Goal: Task Accomplishment & Management: Use online tool/utility

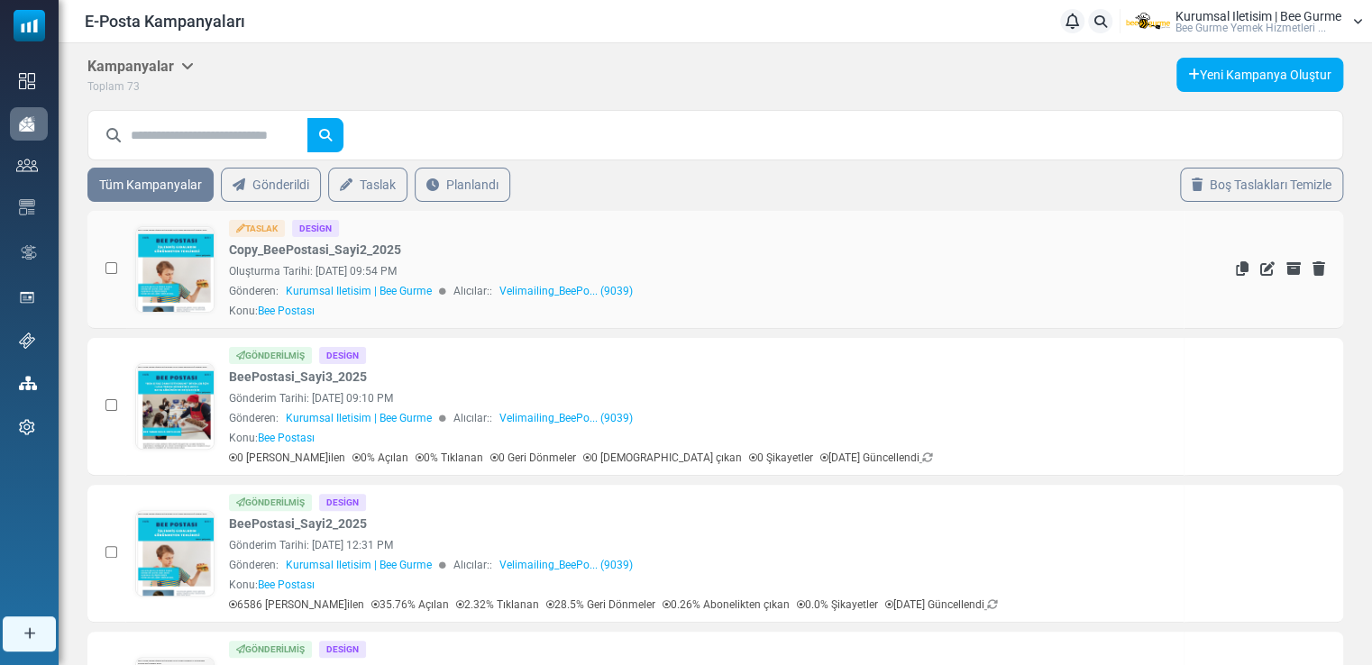
click at [179, 267] on link at bounding box center [174, 320] width 77 height 186
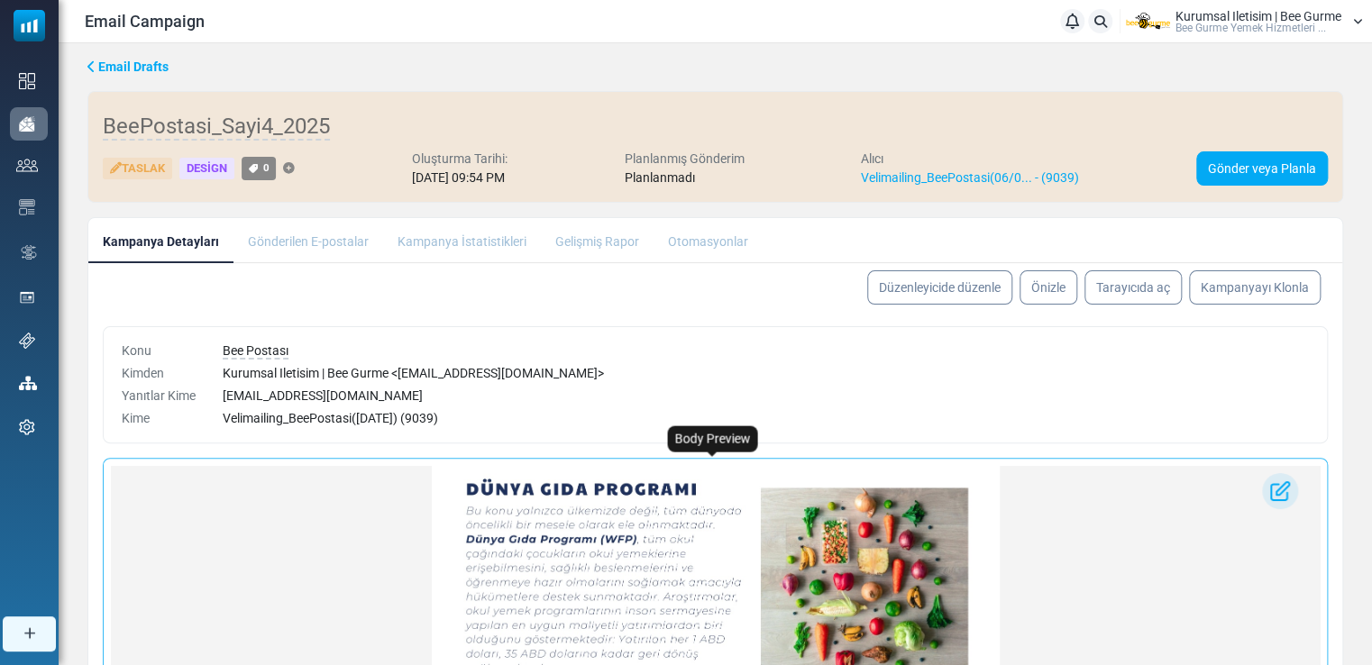
scroll to position [1007, 0]
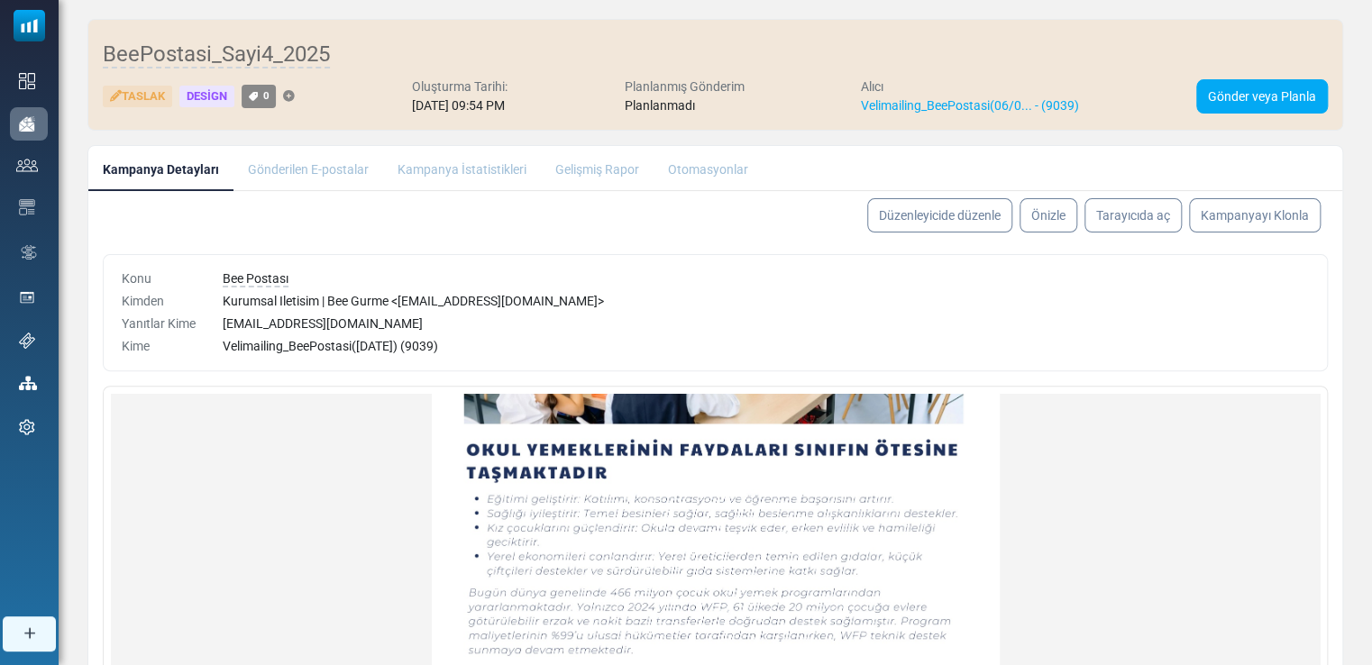
scroll to position [0, 0]
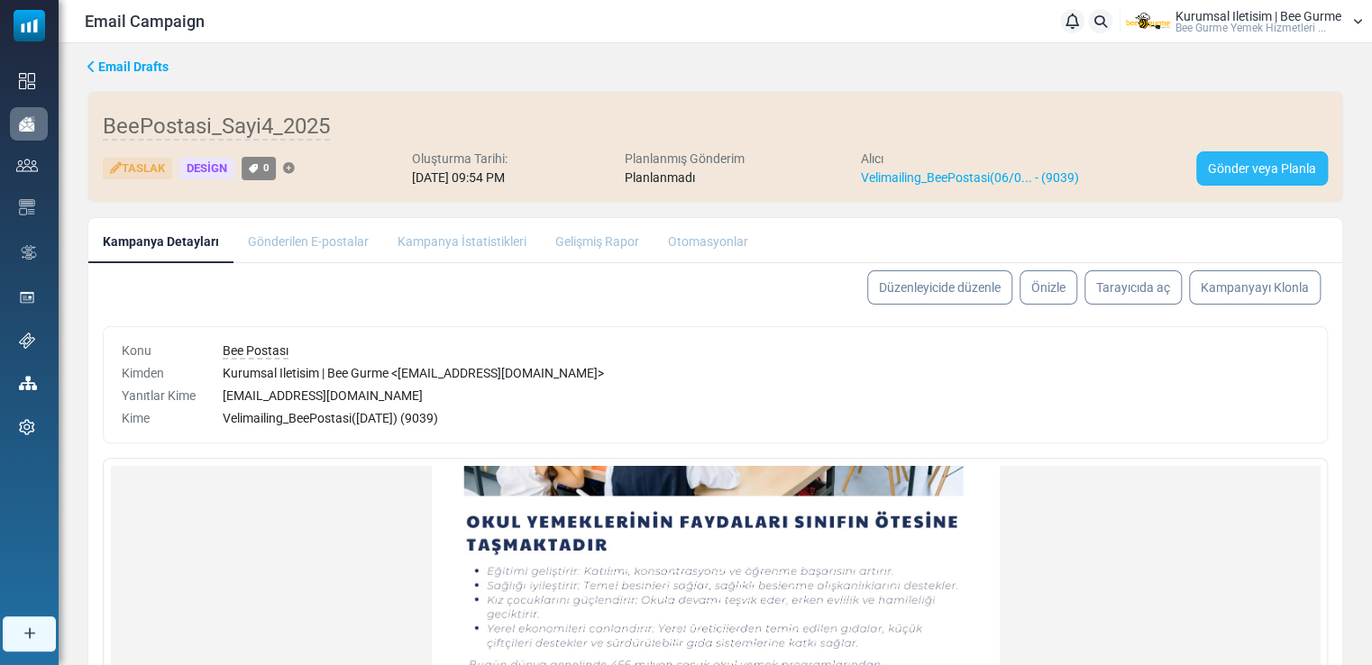
click at [1226, 164] on link "Gönder veya Planla" at bounding box center [1262, 168] width 132 height 34
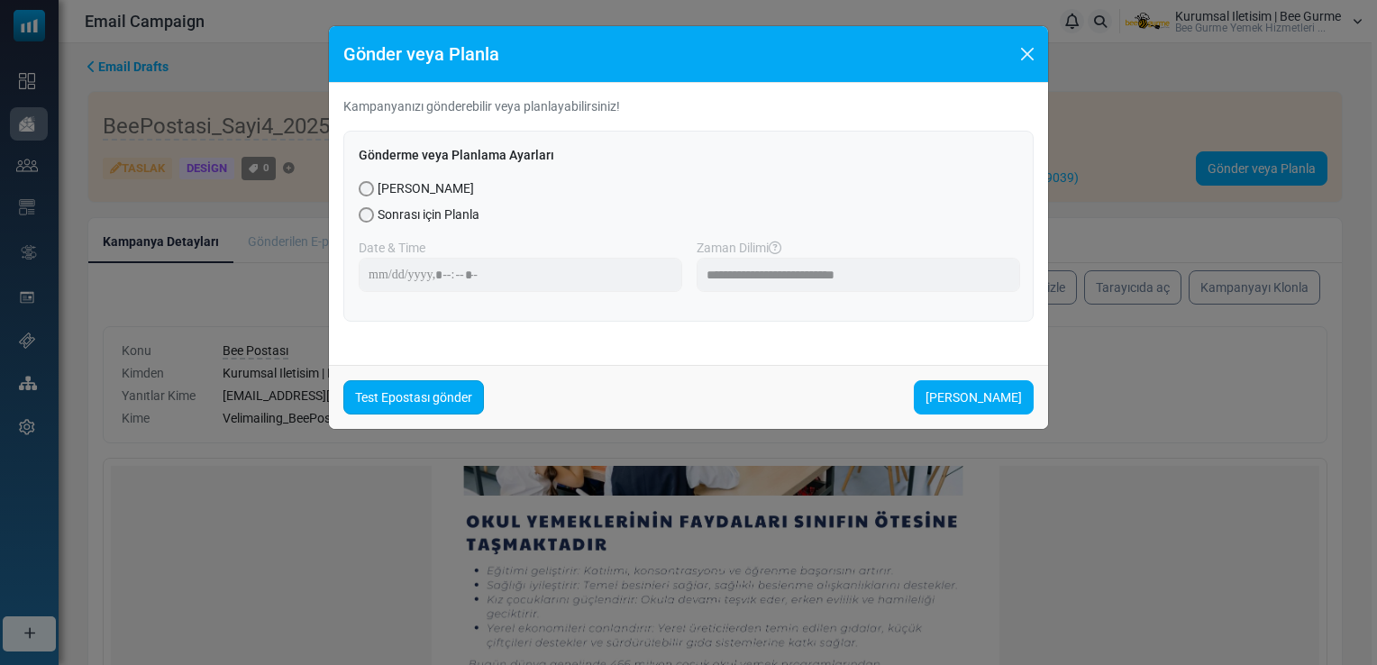
click at [397, 402] on link "Test Epostası gönder" at bounding box center [413, 397] width 141 height 34
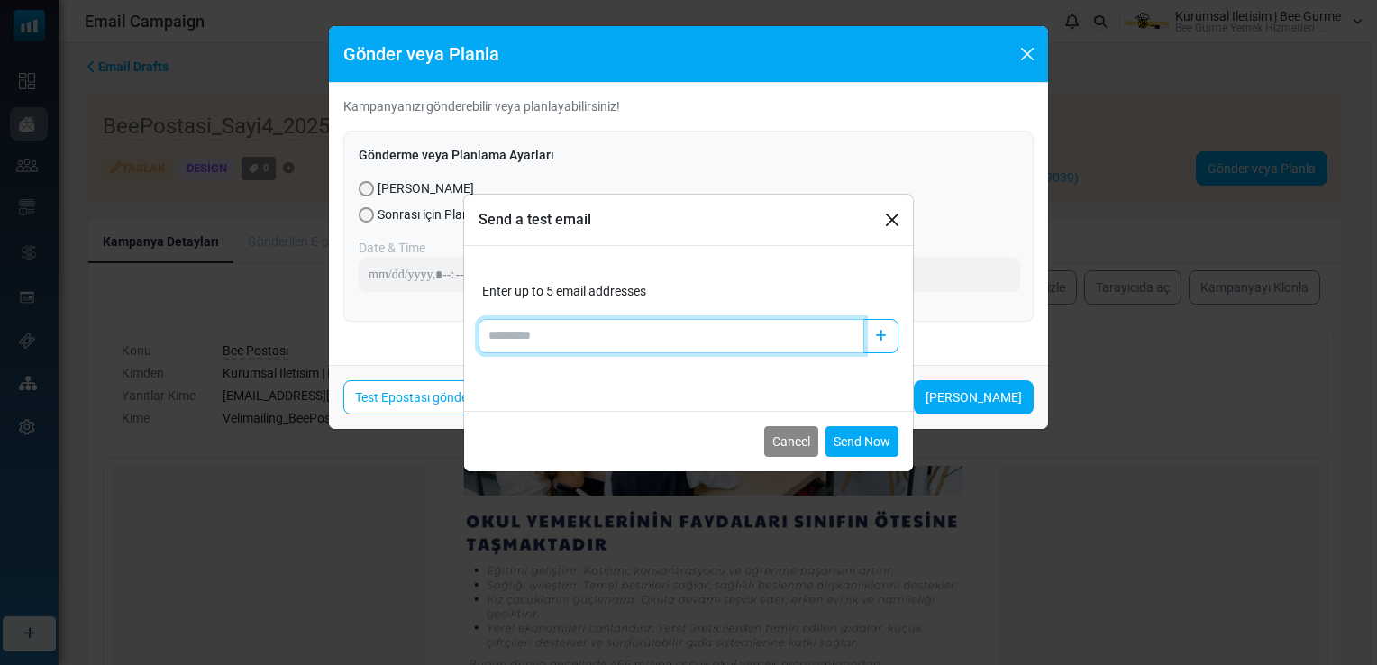
click at [530, 335] on input "Add email" at bounding box center [672, 336] width 386 height 34
type input "**********"
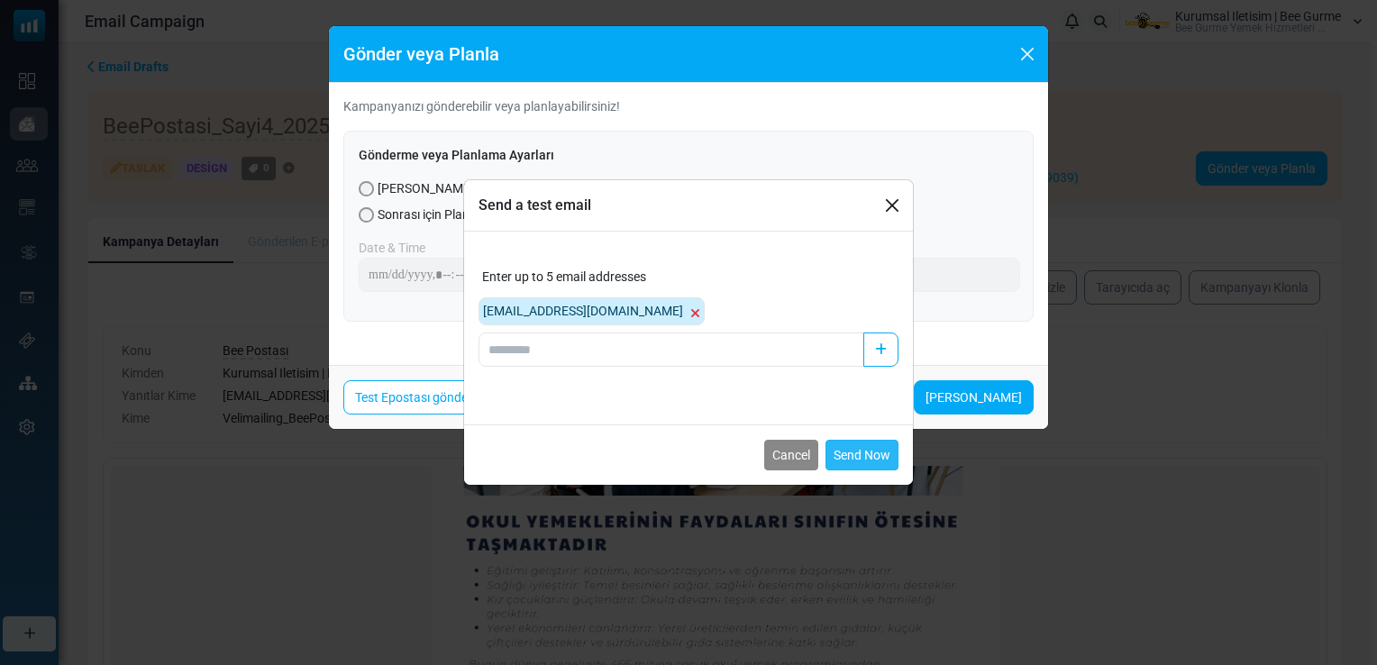
click at [853, 451] on button "Send Now" at bounding box center [861, 455] width 73 height 31
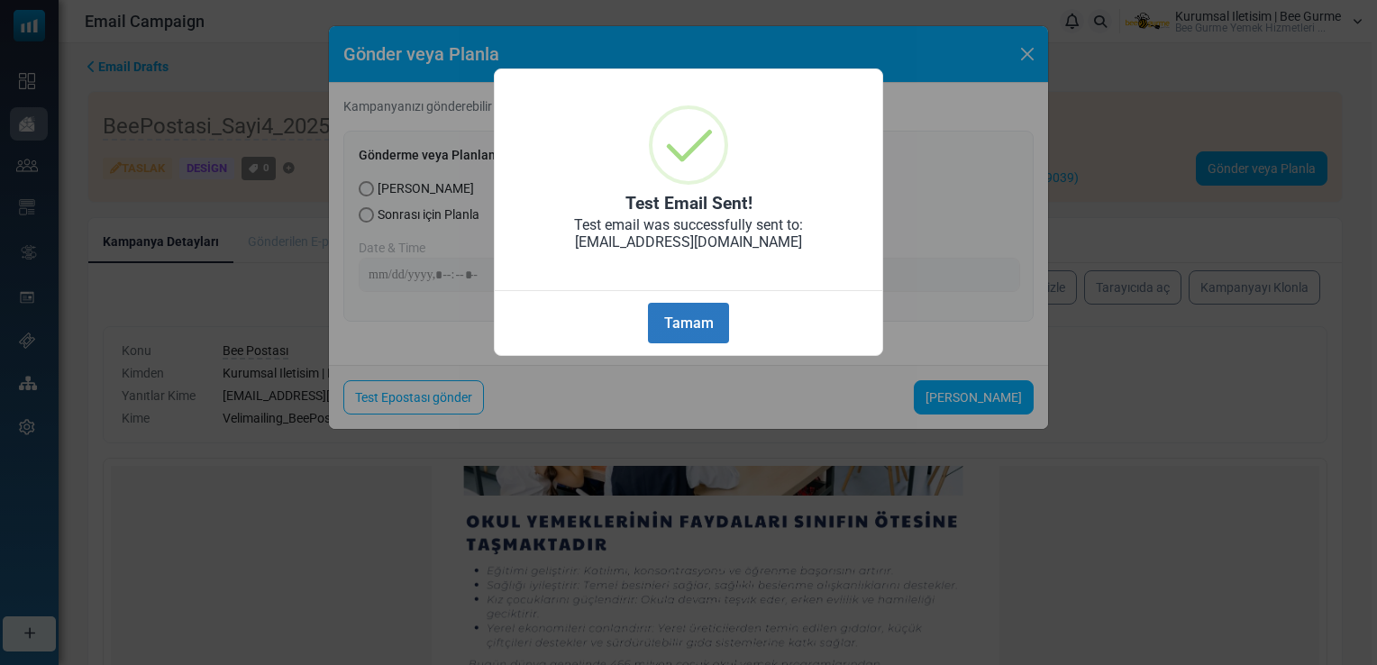
click at [691, 323] on button "Tamam" at bounding box center [688, 323] width 81 height 41
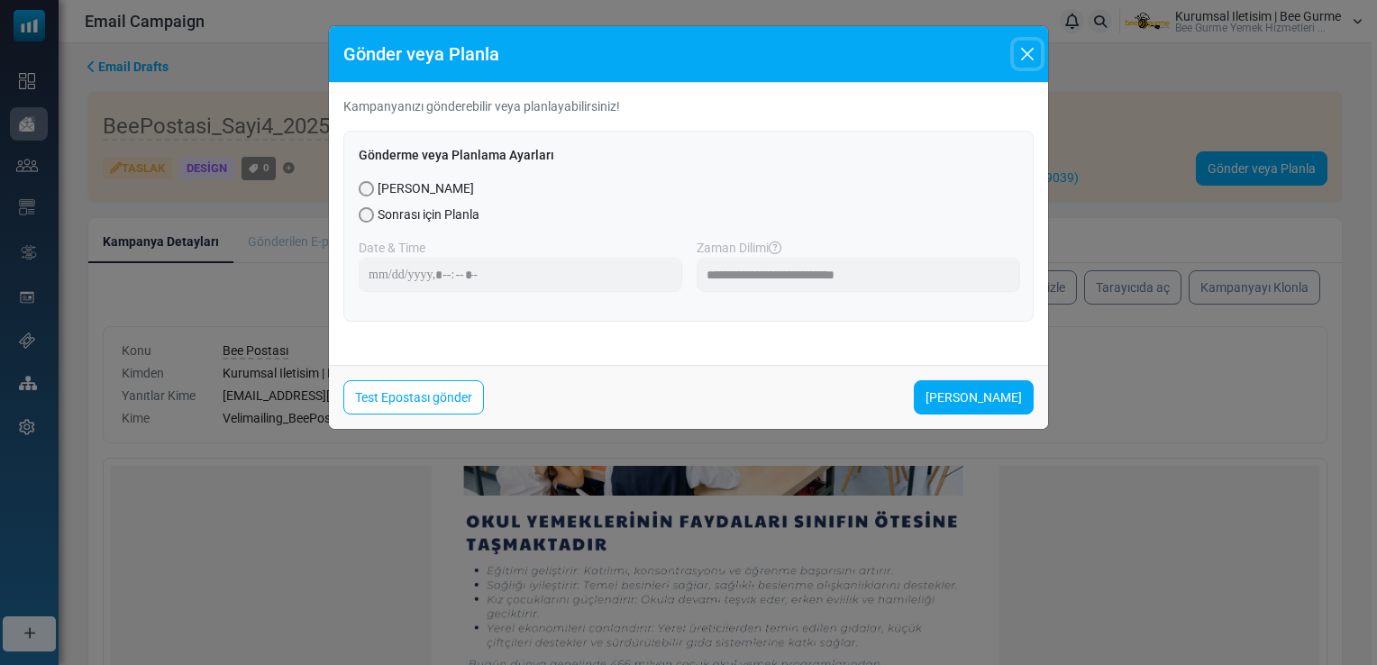
click at [1035, 49] on button "Close" at bounding box center [1027, 54] width 27 height 27
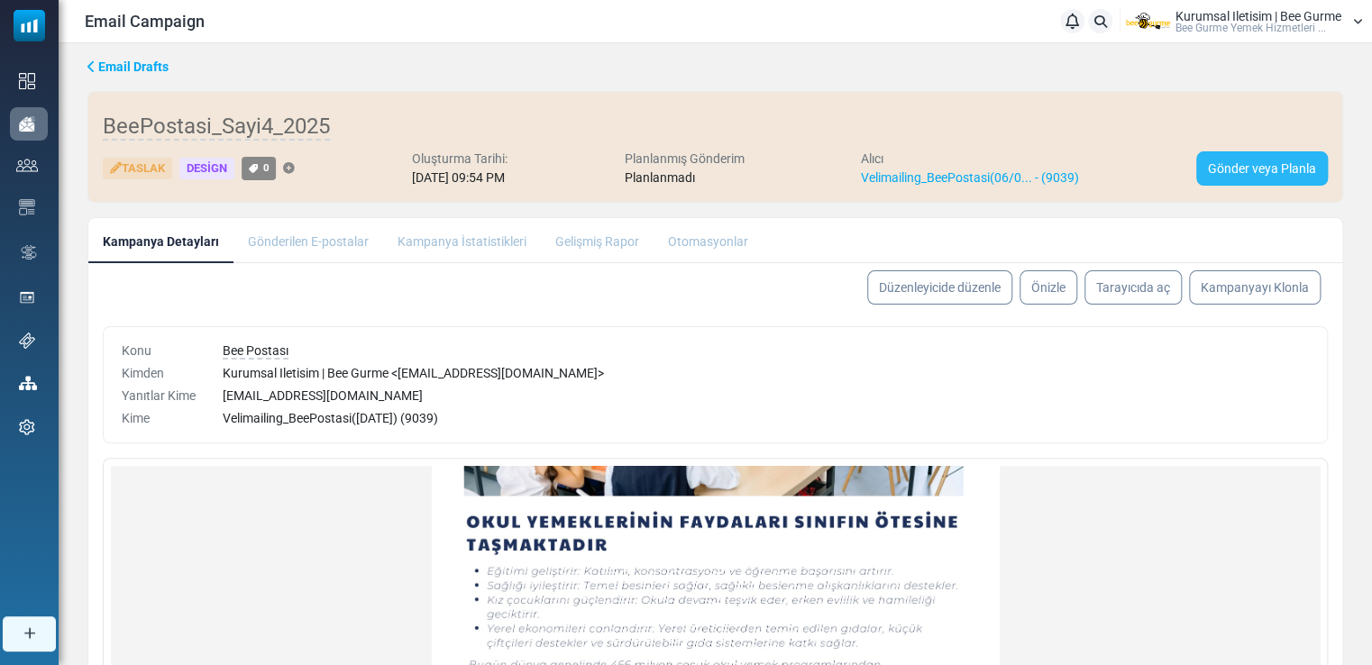
click at [1247, 162] on link "Gönder veya Planla" at bounding box center [1262, 168] width 132 height 34
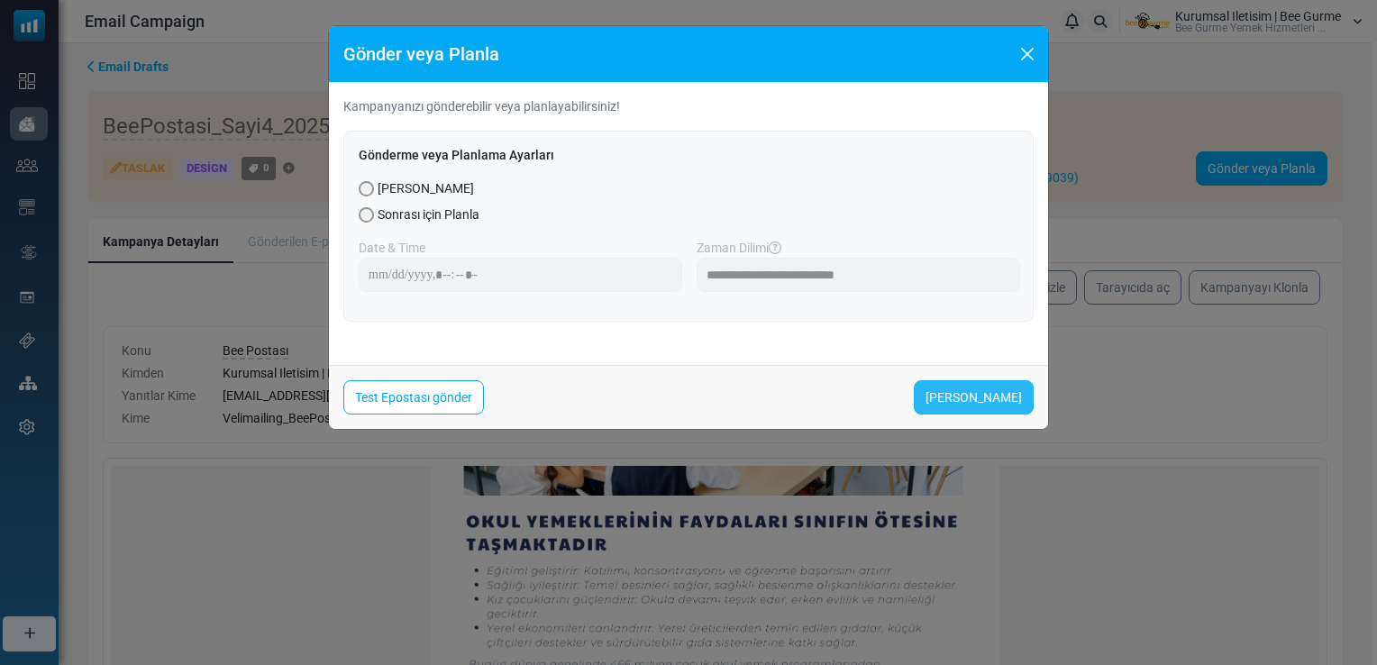
click at [969, 393] on link "[PERSON_NAME]" at bounding box center [974, 397] width 120 height 34
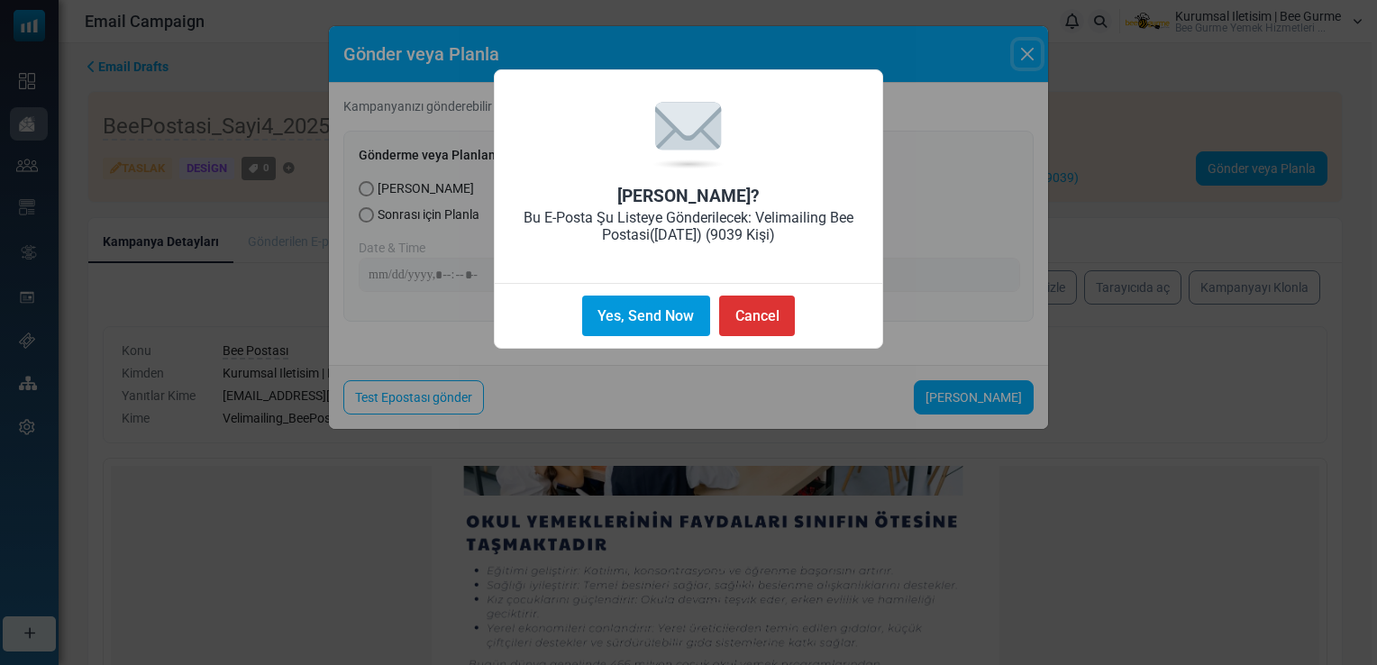
click at [643, 317] on button "Yes, Send Now" at bounding box center [646, 316] width 128 height 41
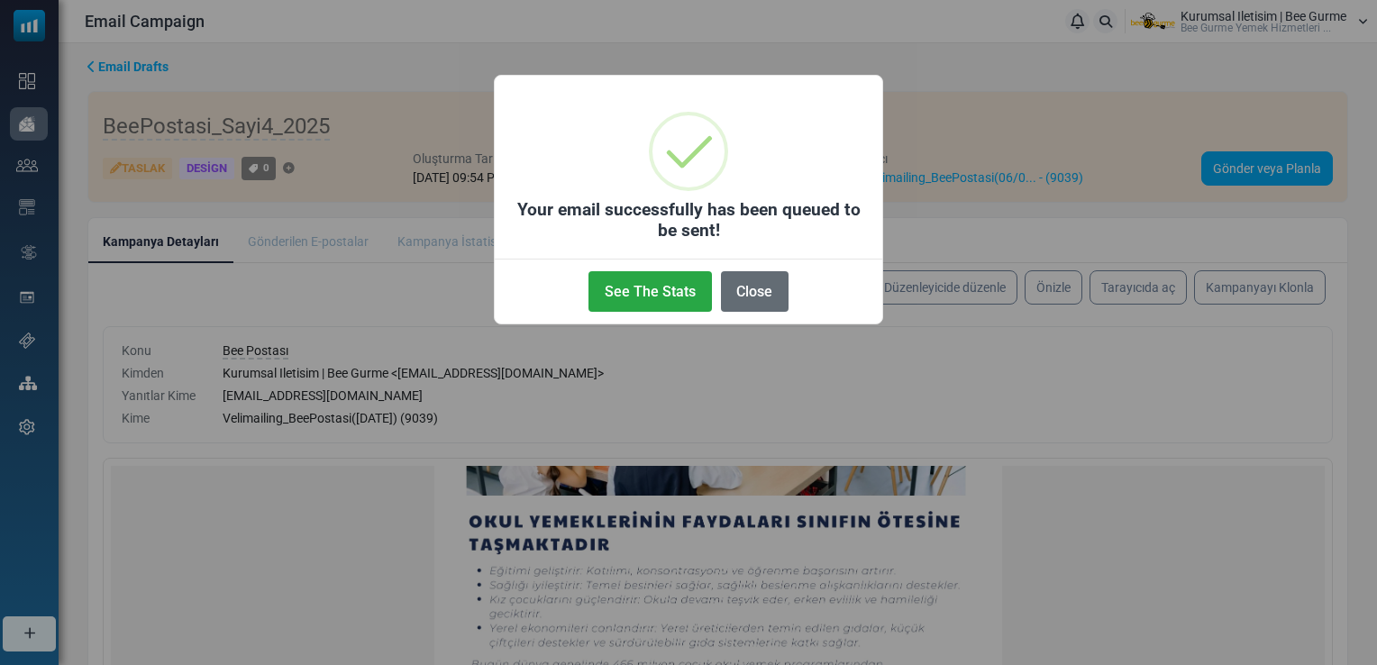
click at [750, 290] on button "Close" at bounding box center [755, 291] width 68 height 41
